Goal: Information Seeking & Learning: Learn about a topic

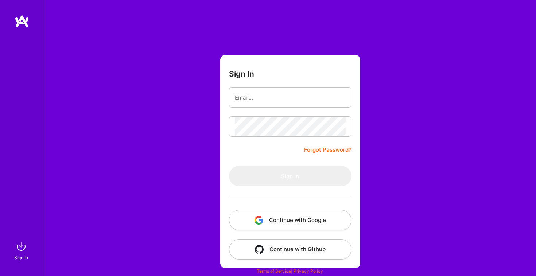
click at [297, 217] on button "Continue with Google" at bounding box center [290, 220] width 122 height 20
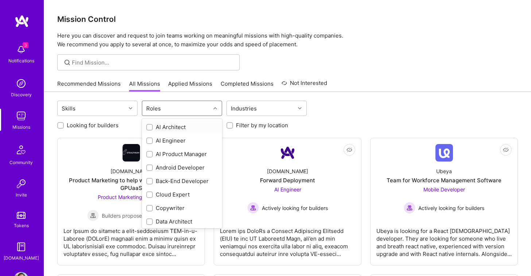
click at [195, 112] on div "Roles" at bounding box center [176, 108] width 68 height 15
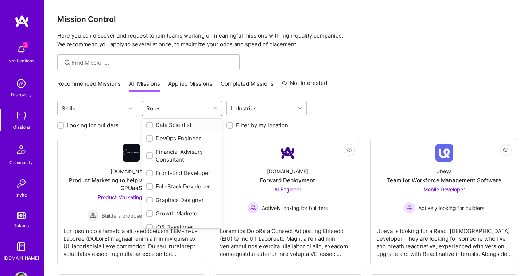
scroll to position [127, 0]
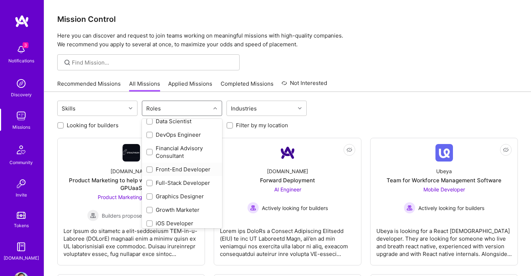
click at [165, 168] on div "Front-End Developer" at bounding box center [181, 169] width 71 height 8
checkbox input "true"
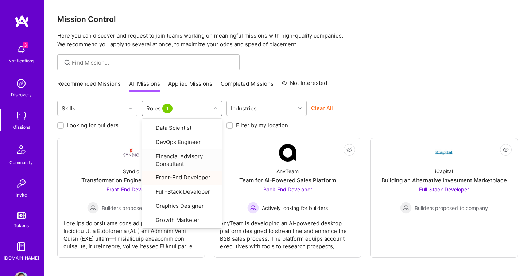
click at [389, 74] on div "Mission Control Here you can discover and request to join teams working on mean…" at bounding box center [287, 156] width 487 height 313
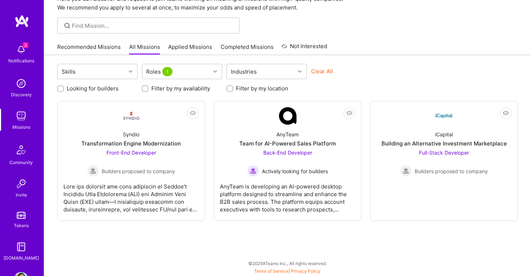
scroll to position [37, 0]
click at [306, 125] on div "AnyTeam Team for AI-Powered Sales Platform Back-End Developer Actively looking …" at bounding box center [287, 151] width 135 height 52
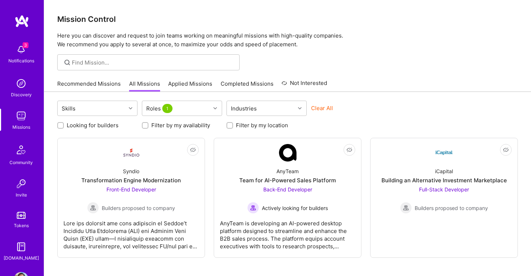
scroll to position [37, 0]
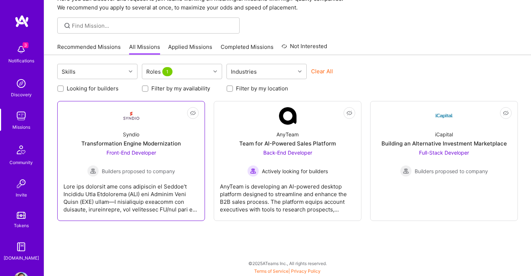
click at [190, 152] on div "Syndio Transformation Engine Modernization Front-End Developer Builders propose…" at bounding box center [130, 151] width 135 height 52
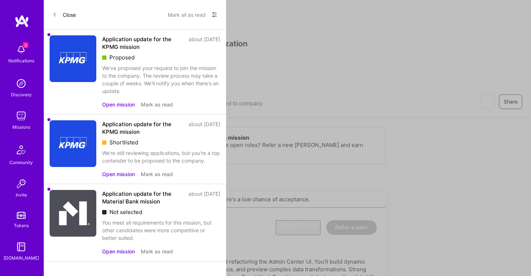
scroll to position [37, 0]
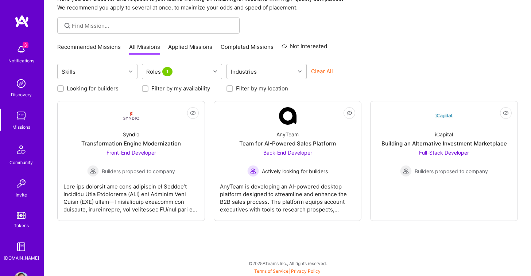
click at [399, 63] on div "Skills Roles 1 Industries Clear All Looking for builders Filter by my availabil…" at bounding box center [287, 165] width 487 height 221
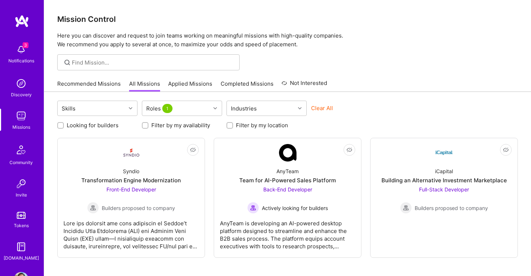
scroll to position [0, 0]
click at [191, 83] on link "Applied Missions" at bounding box center [190, 86] width 44 height 12
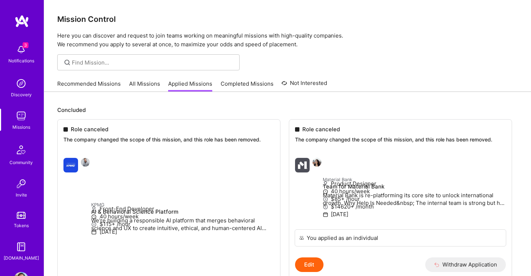
click at [137, 83] on link "All Missions" at bounding box center [144, 86] width 31 height 12
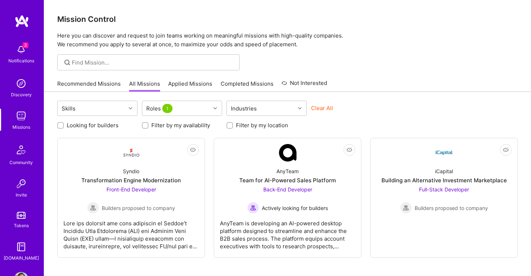
click at [71, 82] on link "Recommended Missions" at bounding box center [88, 86] width 63 height 12
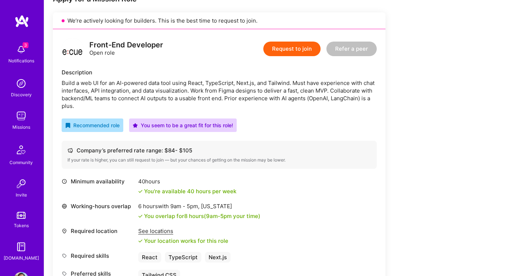
scroll to position [161, 0]
